Goal: Task Accomplishment & Management: Complete application form

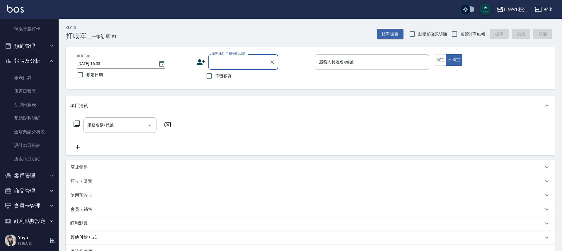
scroll to position [117, 0]
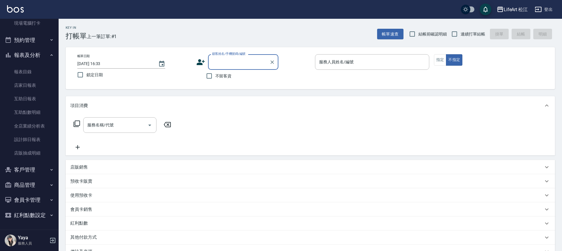
click at [27, 172] on button "客戶管理" at bounding box center [29, 169] width 54 height 15
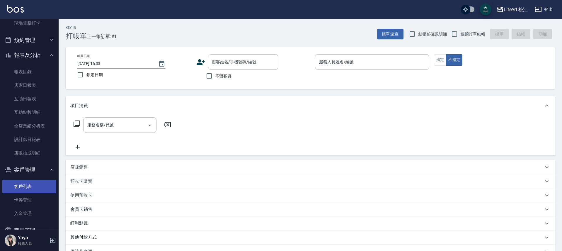
click at [29, 185] on link "客戶列表" at bounding box center [29, 186] width 54 height 13
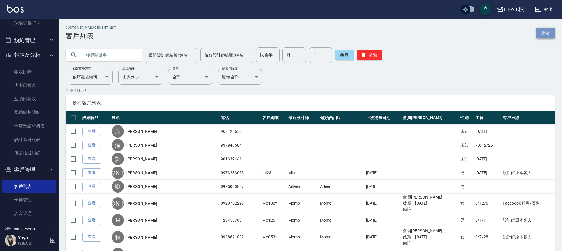
click at [552, 34] on link "新增" at bounding box center [545, 33] width 19 height 11
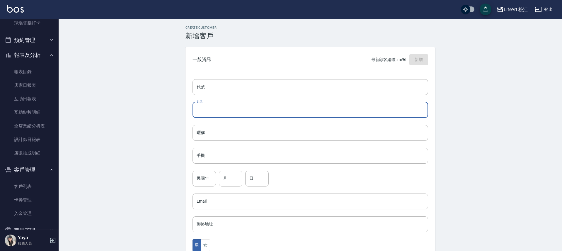
click at [239, 114] on input "姓名" at bounding box center [311, 110] width 236 height 16
type input "Jina-Mo"
click at [230, 156] on input "手機" at bounding box center [311, 156] width 236 height 16
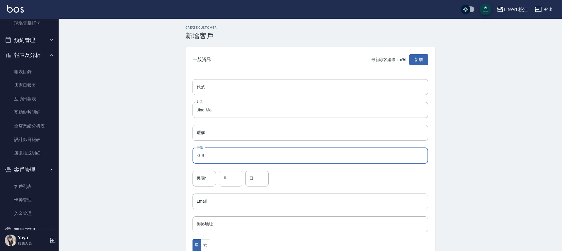
type input "０"
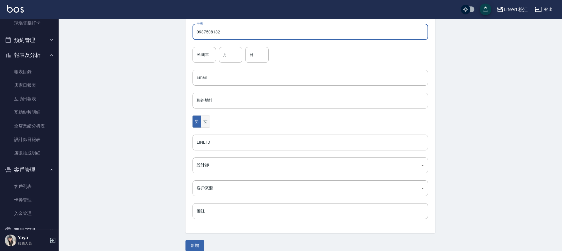
type input "0987508182"
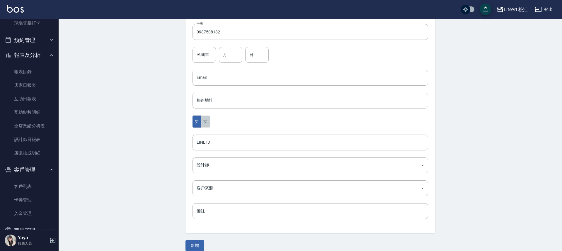
click at [207, 122] on button "女" at bounding box center [205, 121] width 9 height 12
click at [222, 171] on body "LifeArt 松江 登出 櫃檯作業 打帳單 帳單列表 現金收支登錄 高階收支登錄 材料自購登錄 每日結帳 排班表 現場電腦打卡 預約管理 預約管理 單日預約…" at bounding box center [281, 67] width 562 height 382
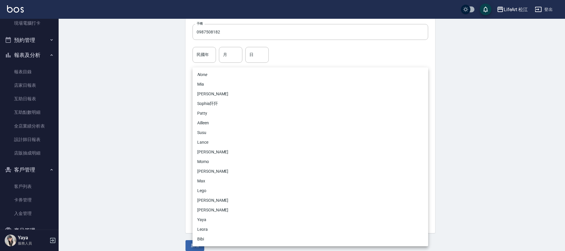
click at [223, 174] on li "[PERSON_NAME]" at bounding box center [311, 171] width 236 height 10
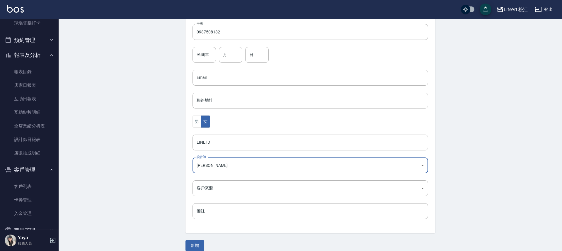
click at [220, 162] on body "LifeArt 松江 登出 櫃檯作業 打帳單 帳單列表 現金收支登錄 高階收支登錄 材料自購登錄 每日結帳 排班表 現場電腦打卡 預約管理 預約管理 單日預約…" at bounding box center [281, 67] width 562 height 382
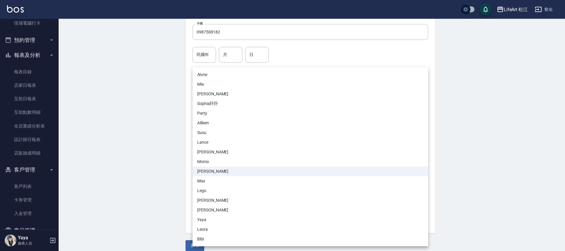
click at [216, 163] on li "Momo" at bounding box center [311, 162] width 236 height 10
type input "e84b7556-3071-4136-b765-65514d721750"
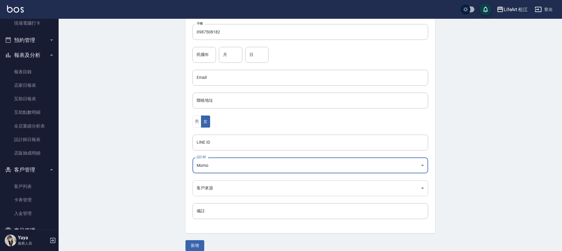
click at [217, 188] on body "LifeArt 松江 登出 櫃檯作業 打帳單 帳單列表 現金收支登錄 高階收支登錄 材料自購登錄 每日結帳 排班表 現場電腦打卡 預約管理 預約管理 單日預約…" at bounding box center [281, 67] width 562 height 382
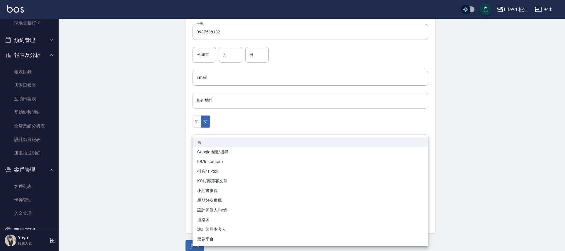
click at [214, 157] on li "FB/Instagram" at bounding box center [311, 162] width 236 height 10
type input "FB/Instagram"
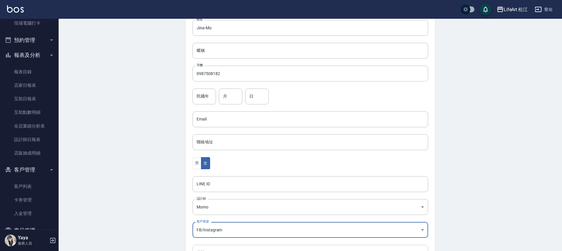
scroll to position [130, 0]
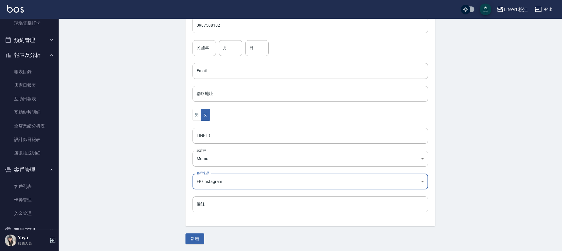
click at [199, 238] on button "新增" at bounding box center [194, 238] width 19 height 11
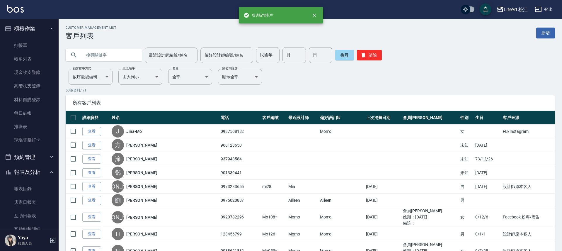
scroll to position [111, 0]
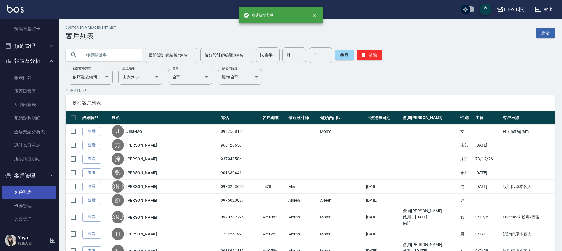
click at [35, 187] on link "客戶列表" at bounding box center [29, 191] width 54 height 13
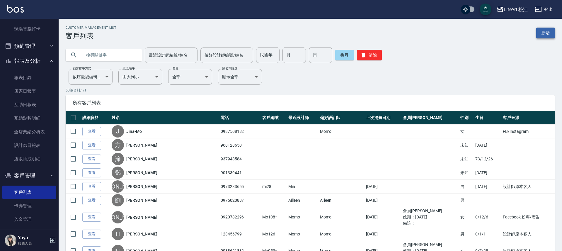
click at [545, 36] on link "新增" at bounding box center [545, 33] width 19 height 11
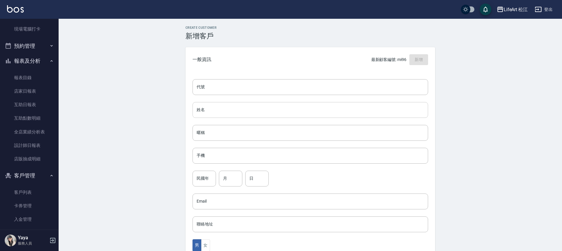
click at [225, 113] on input "姓名" at bounding box center [311, 110] width 236 height 16
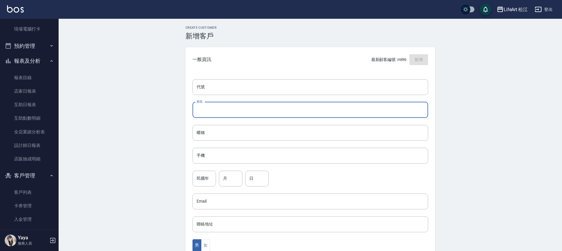
type input "x"
type input "[PERSON_NAME]"
click at [218, 150] on input "手機" at bounding box center [311, 156] width 236 height 16
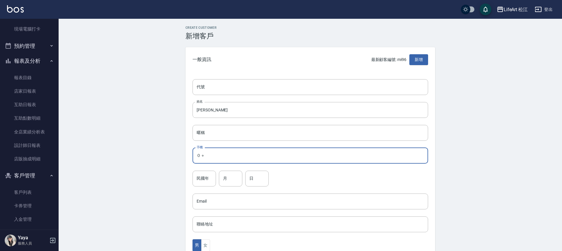
type input "０"
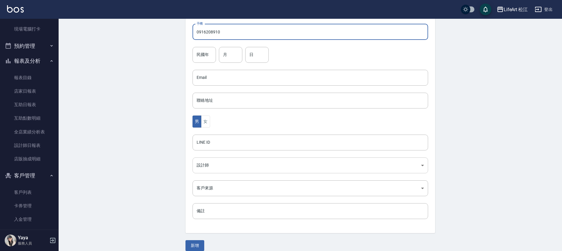
scroll to position [131, 0]
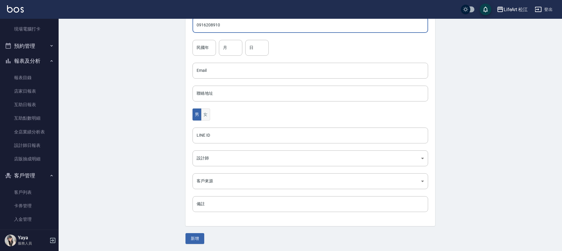
type input "0916208910"
click at [205, 113] on button "女" at bounding box center [205, 114] width 9 height 12
click at [219, 179] on body "LifeArt 松江 登出 櫃檯作業 打帳單 帳單列表 現金收支登錄 高階收支登錄 材料自購登錄 每日結帳 排班表 現場電腦打卡 預約管理 預約管理 單日預約…" at bounding box center [281, 60] width 562 height 382
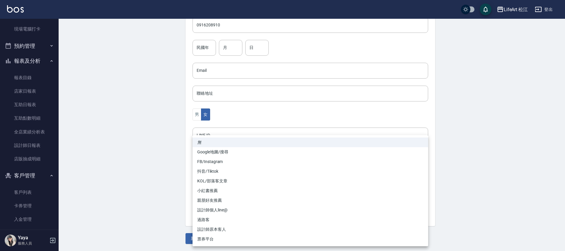
click at [213, 156] on li "Google地圖/搜尋" at bounding box center [311, 152] width 236 height 10
type input "Google地圖/搜尋"
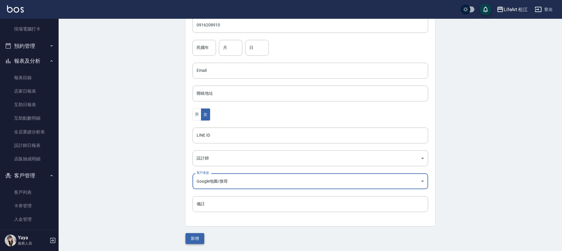
click at [199, 239] on button "新增" at bounding box center [194, 238] width 19 height 11
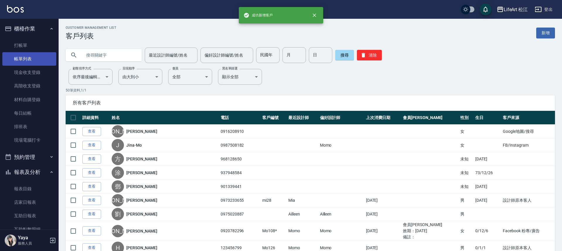
click at [23, 54] on link "帳單列表" at bounding box center [29, 58] width 54 height 13
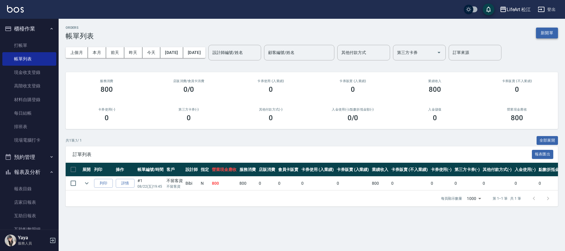
click at [554, 33] on button "新開單" at bounding box center [547, 33] width 22 height 11
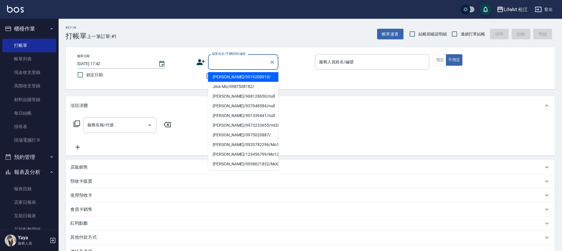
click at [226, 59] on input "顧客姓名/手機號碼/編號" at bounding box center [239, 62] width 56 height 10
click at [227, 76] on li "[PERSON_NAME]/0916208910/" at bounding box center [243, 77] width 70 height 10
type input "[PERSON_NAME]/0916208910/"
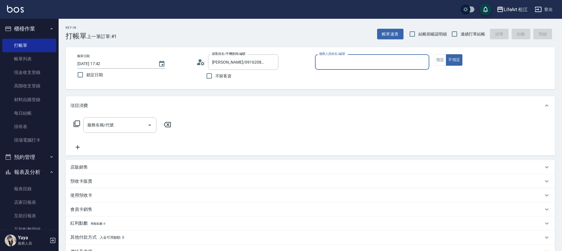
click at [381, 65] on input "服務人員姓名/編號" at bounding box center [372, 62] width 109 height 10
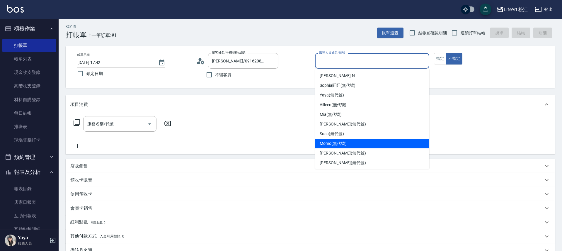
click at [331, 146] on span "Momo (無代號)" at bounding box center [333, 143] width 27 height 6
type input "Momo(無代號)"
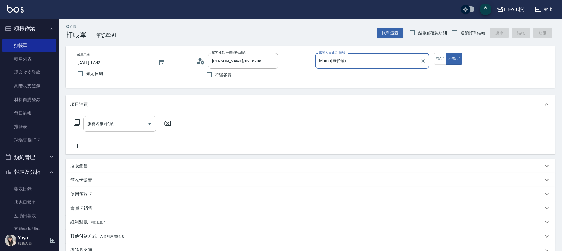
click at [106, 122] on div "服務名稱/代號 服務名稱/代號" at bounding box center [119, 124] width 73 height 16
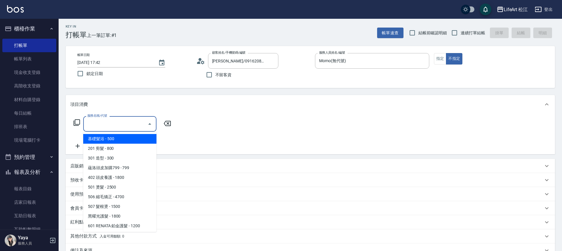
click at [111, 142] on span "基礎髮浴 - 500" at bounding box center [119, 139] width 73 height 10
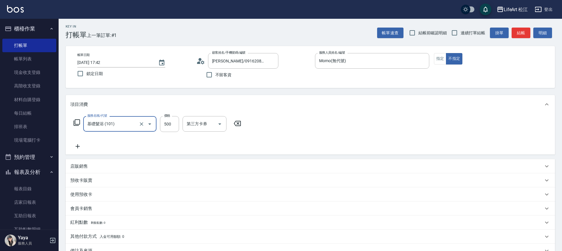
type input "基礎髮浴 (101)"
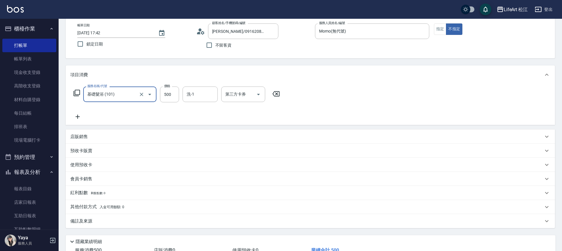
scroll to position [61, 0]
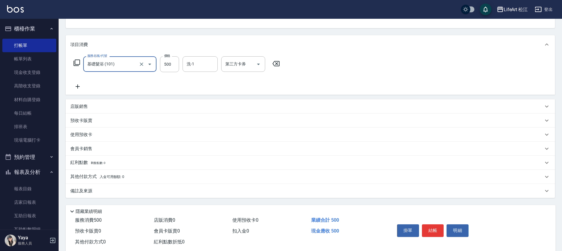
click at [210, 198] on div "備註及來源" at bounding box center [310, 191] width 489 height 14
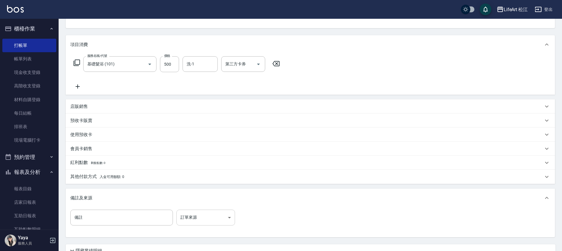
click at [227, 213] on body "LifeArt 松江 登出 櫃檯作業 打帳單 帳單列表 現金收支登錄 高階收支登錄 材料自購登錄 每日結帳 排班表 現場電腦打卡 預約管理 預約管理 單日預約…" at bounding box center [281, 120] width 562 height 362
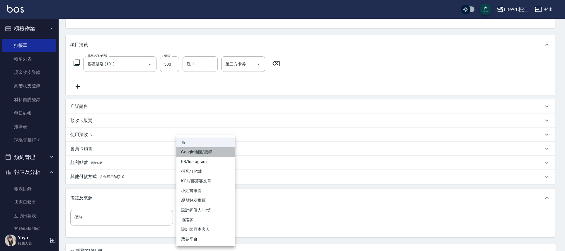
click at [193, 152] on li "Google地圖/搜尋" at bounding box center [205, 152] width 59 height 10
type input "Google地圖/搜尋"
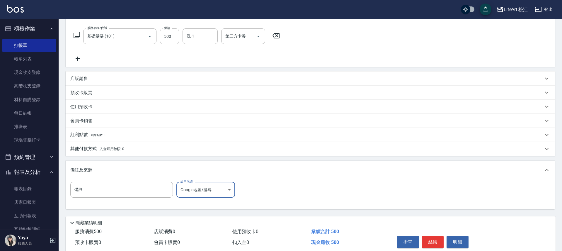
scroll to position [113, 0]
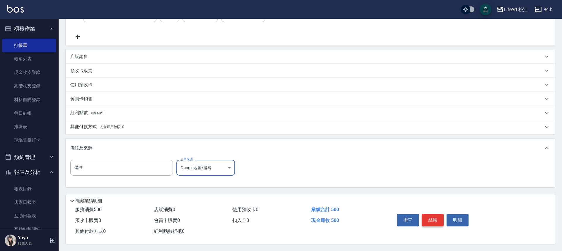
click at [424, 214] on button "結帳" at bounding box center [433, 220] width 22 height 12
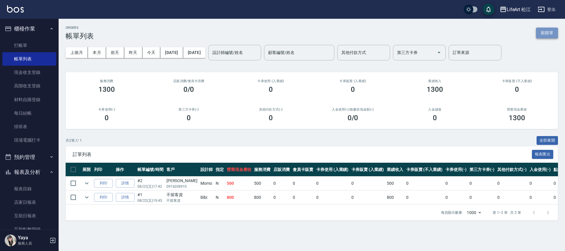
click at [548, 35] on button "新開單" at bounding box center [547, 33] width 22 height 11
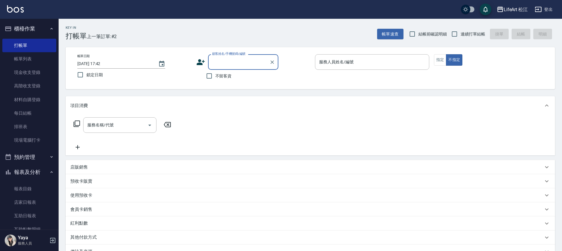
click at [216, 64] on input "顧客姓名/手機號碼/編號" at bounding box center [239, 62] width 56 height 10
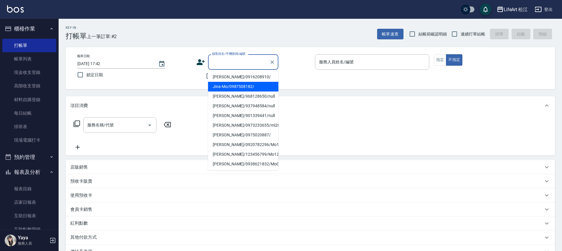
click at [231, 90] on li "Jina-Mo/0987508182/" at bounding box center [243, 87] width 70 height 10
type input "Jina-Mo/0987508182/"
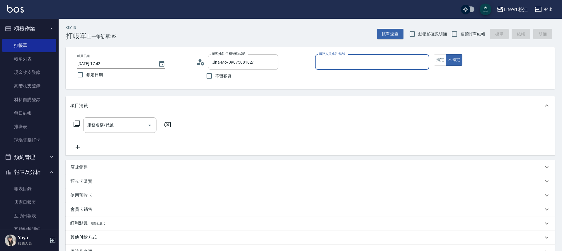
type input "Momo(無代號)"
click at [447, 58] on button "不指定" at bounding box center [454, 59] width 16 height 11
click at [434, 60] on button "指定" at bounding box center [440, 59] width 13 height 11
click at [113, 120] on input "服務名稱/代號" at bounding box center [115, 125] width 59 height 10
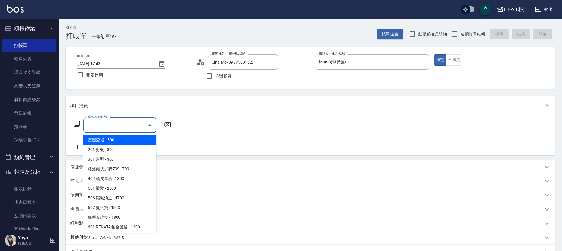
click at [118, 140] on span "基礎髮浴 - 500" at bounding box center [119, 140] width 73 height 10
type input "基礎髮浴 (101)"
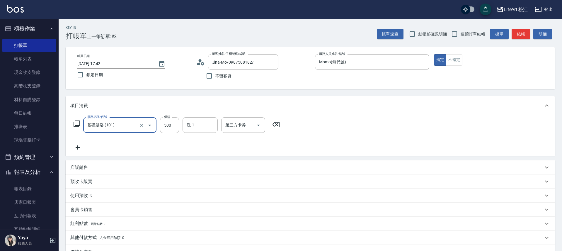
click at [76, 146] on icon at bounding box center [77, 147] width 15 height 7
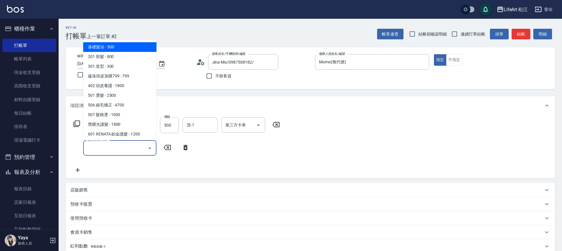
click at [120, 146] on input "服務名稱/代號" at bounding box center [115, 148] width 59 height 10
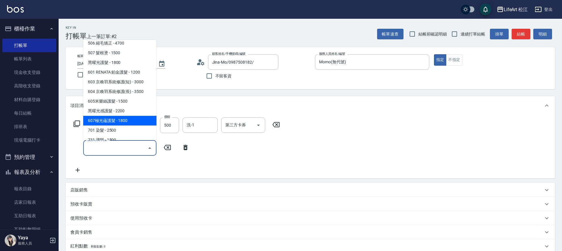
scroll to position [79, 0]
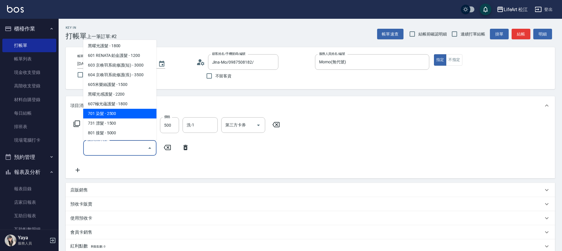
click at [124, 117] on span "701 染髮 - 2500" at bounding box center [119, 114] width 73 height 10
type input "701 染髮(701)"
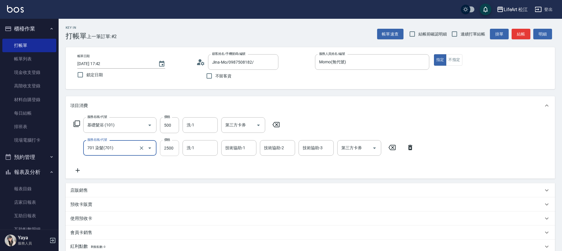
click at [176, 151] on input "2500" at bounding box center [169, 148] width 19 height 16
type input "2800"
click at [208, 146] on input "洗-1" at bounding box center [200, 148] width 30 height 10
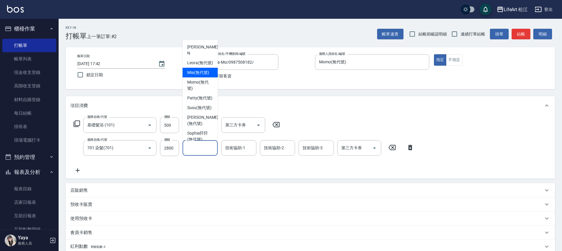
click at [198, 75] on span "Mia (無代號)" at bounding box center [198, 72] width 22 height 6
type input "Mia(無代號)"
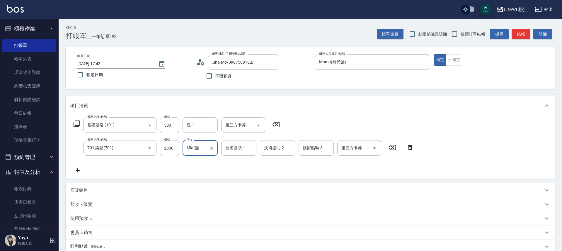
click at [243, 148] on div "技術協助-1 技術協助-1" at bounding box center [238, 148] width 35 height 16
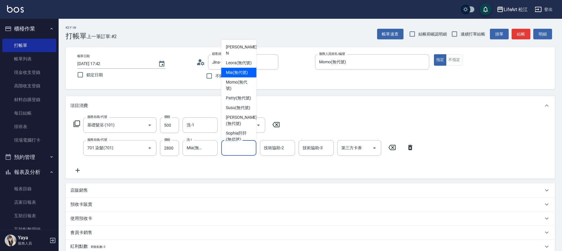
click at [232, 76] on div "Mia (無代號)" at bounding box center [238, 73] width 35 height 10
type input "Mia(無代號)"
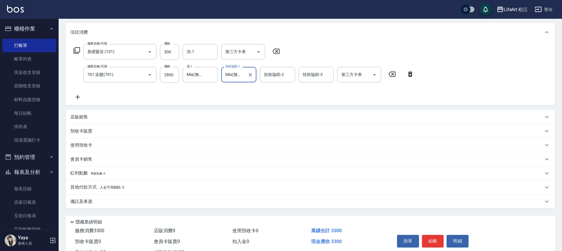
scroll to position [97, 0]
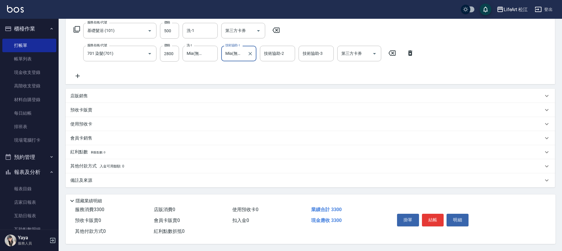
click at [112, 177] on div "備註及來源" at bounding box center [306, 180] width 473 height 6
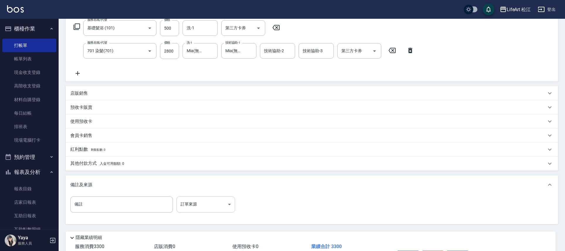
click at [194, 201] on body "LifeArt 松江 登出 櫃檯作業 打帳單 帳單列表 現金收支登錄 高階收支登錄 材料自購登錄 每日結帳 排班表 現場電腦打卡 預約管理 預約管理 單日預約…" at bounding box center [282, 95] width 565 height 385
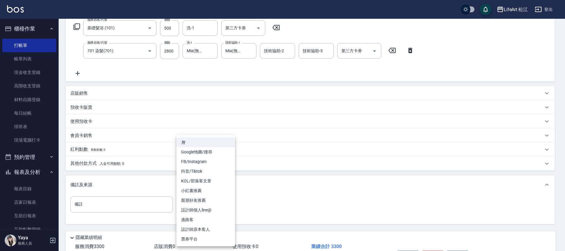
click at [195, 206] on li "設計師個人line@" at bounding box center [205, 210] width 59 height 10
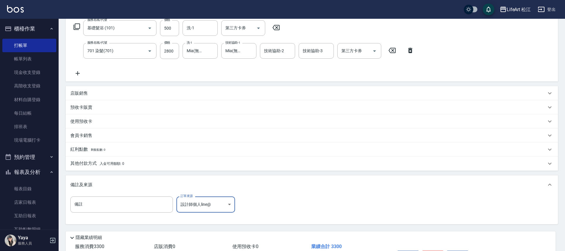
click at [200, 203] on body "LifeArt 松江 登出 櫃檯作業 打帳單 帳單列表 現金收支登錄 高階收支登錄 材料自購登錄 每日結帳 排班表 現場電腦打卡 預約管理 預約管理 單日預約…" at bounding box center [282, 95] width 565 height 385
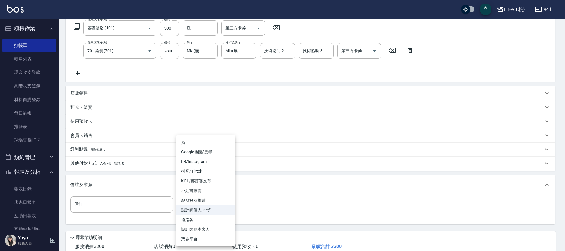
click at [198, 161] on li "FB/Instagram" at bounding box center [205, 162] width 59 height 10
type input "FB/Instagram"
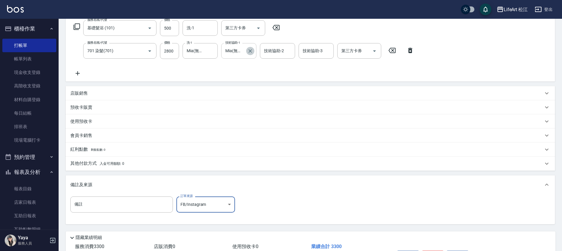
click at [248, 52] on icon "Clear" at bounding box center [250, 51] width 6 height 6
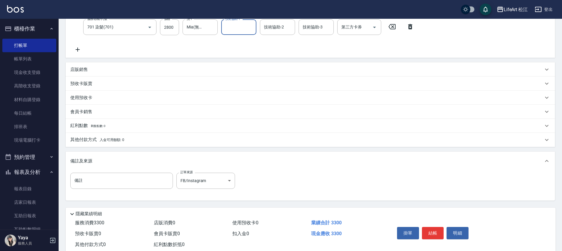
scroll to position [137, 0]
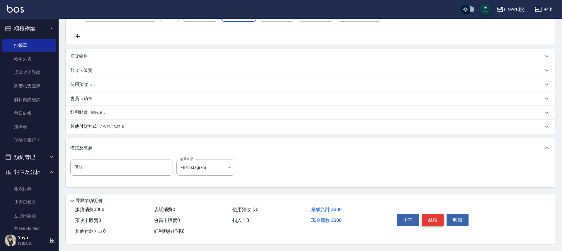
click at [435, 217] on button "結帳" at bounding box center [433, 220] width 22 height 12
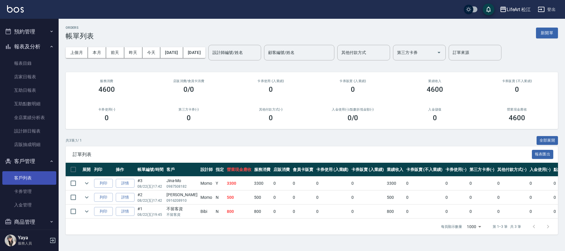
scroll to position [129, 0]
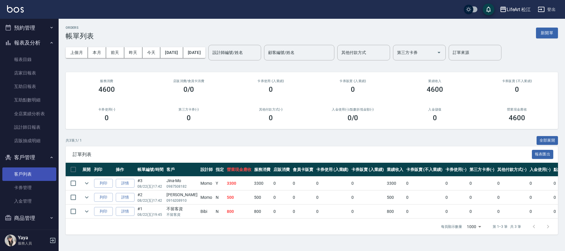
click at [22, 176] on link "客戶列表" at bounding box center [29, 173] width 54 height 13
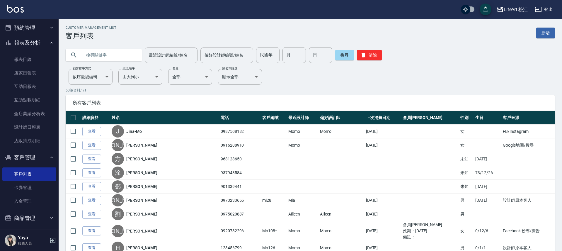
click at [98, 51] on input "text" at bounding box center [109, 55] width 55 height 16
type input "m"
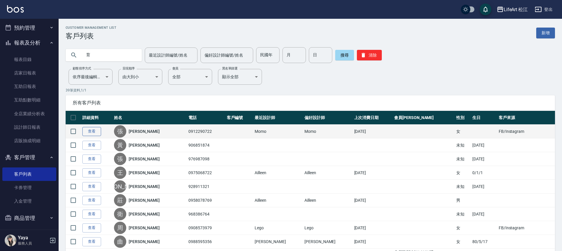
type input "育"
click at [92, 129] on link "查看" at bounding box center [91, 131] width 19 height 9
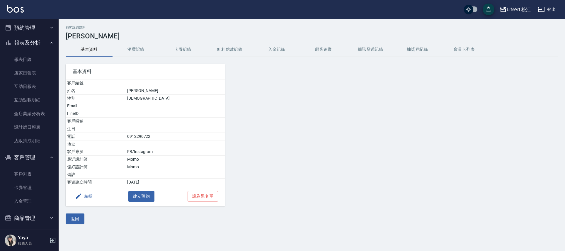
click at [138, 51] on button "消費記錄" at bounding box center [136, 49] width 47 height 14
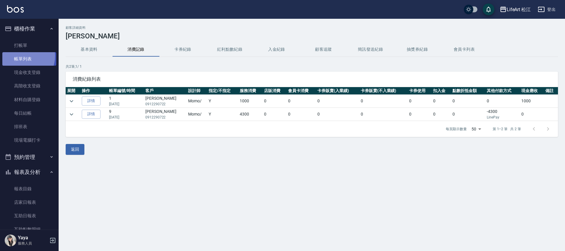
click at [22, 56] on link "帳單列表" at bounding box center [29, 58] width 54 height 13
